Goal: Task Accomplishment & Management: Manage account settings

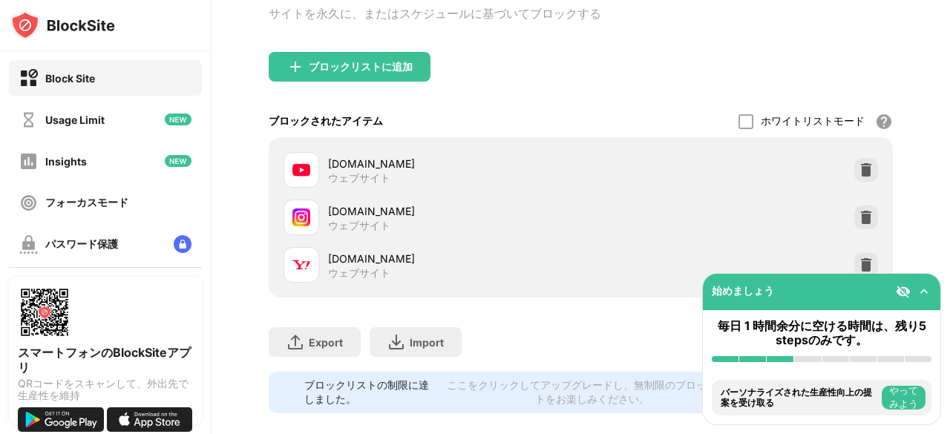
scroll to position [131, 0]
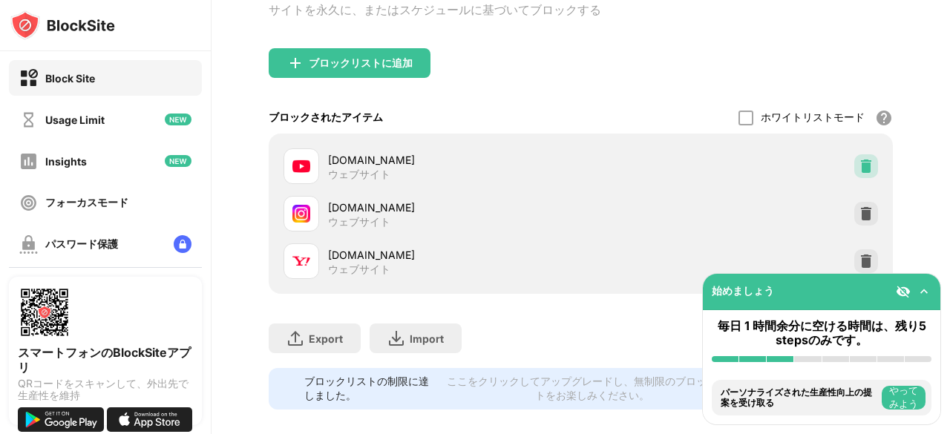
click at [855, 161] on div at bounding box center [867, 166] width 24 height 24
